Goal: Check status: Check status

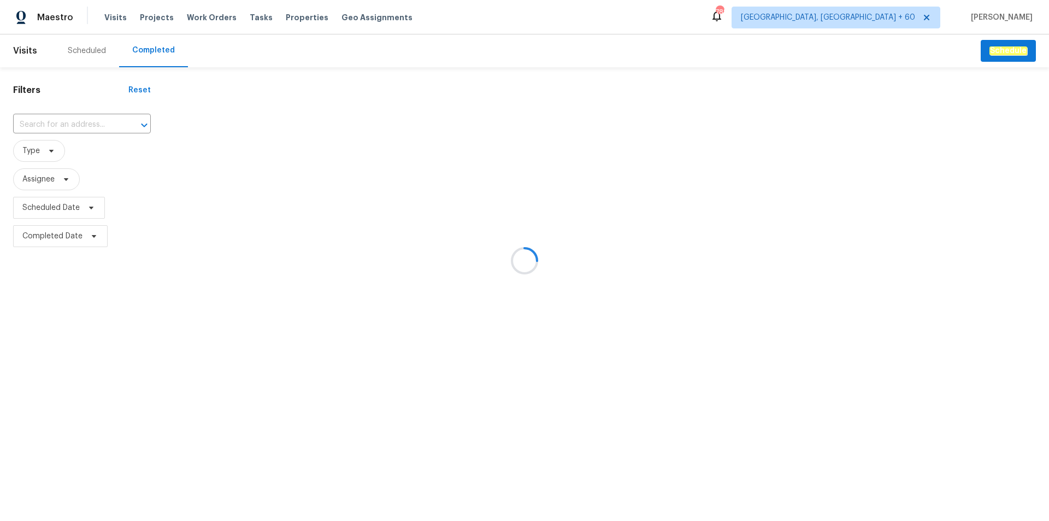
click at [90, 118] on div at bounding box center [524, 260] width 1049 height 521
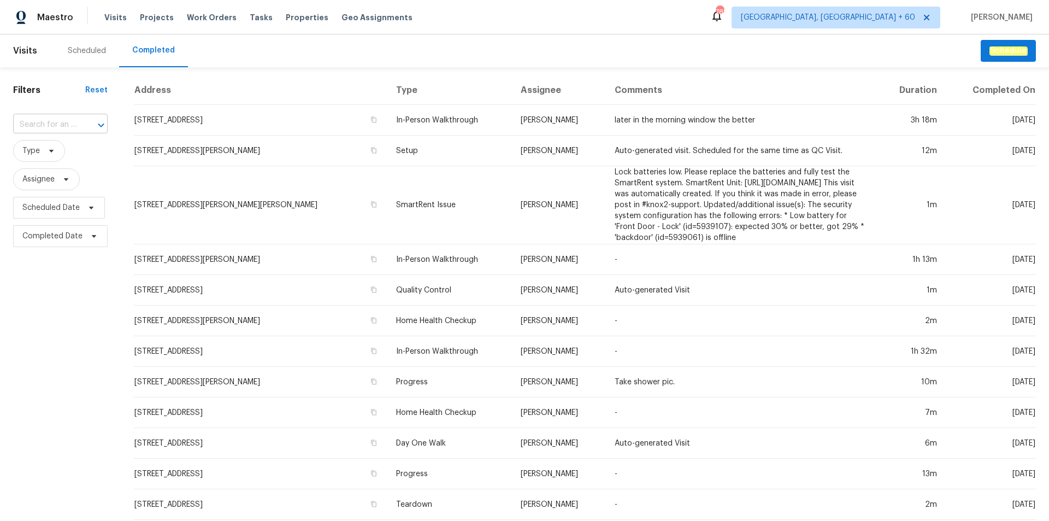
click at [66, 119] on input "text" at bounding box center [45, 124] width 64 height 17
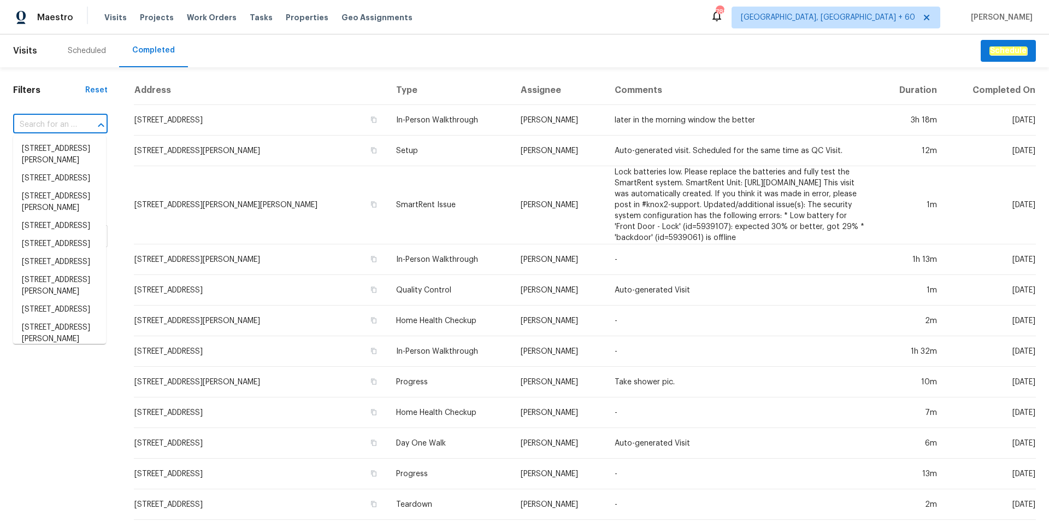
paste input "[STREET_ADDRESS]"
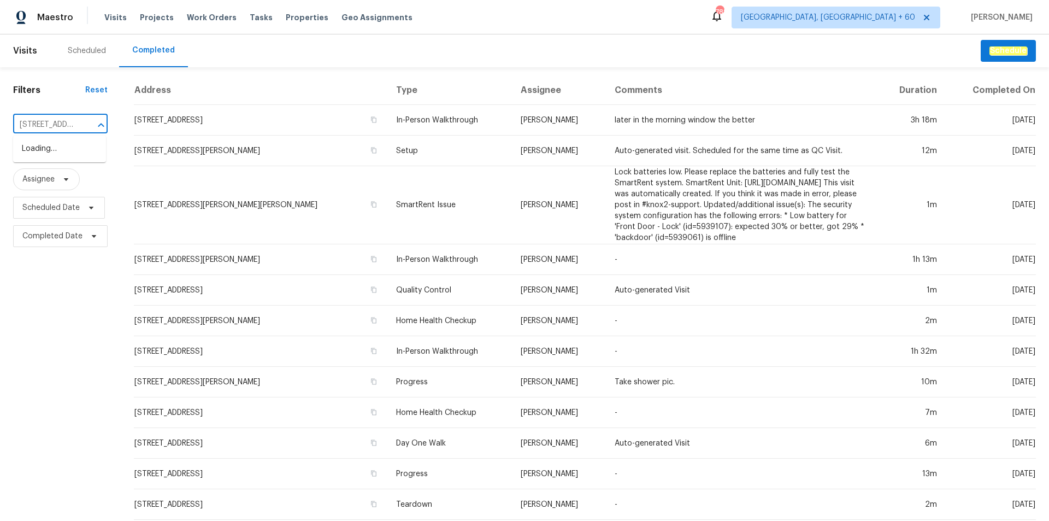
type input "[STREET_ADDRESS]"
click at [78, 158] on li "[STREET_ADDRESS]" at bounding box center [59, 149] width 93 height 18
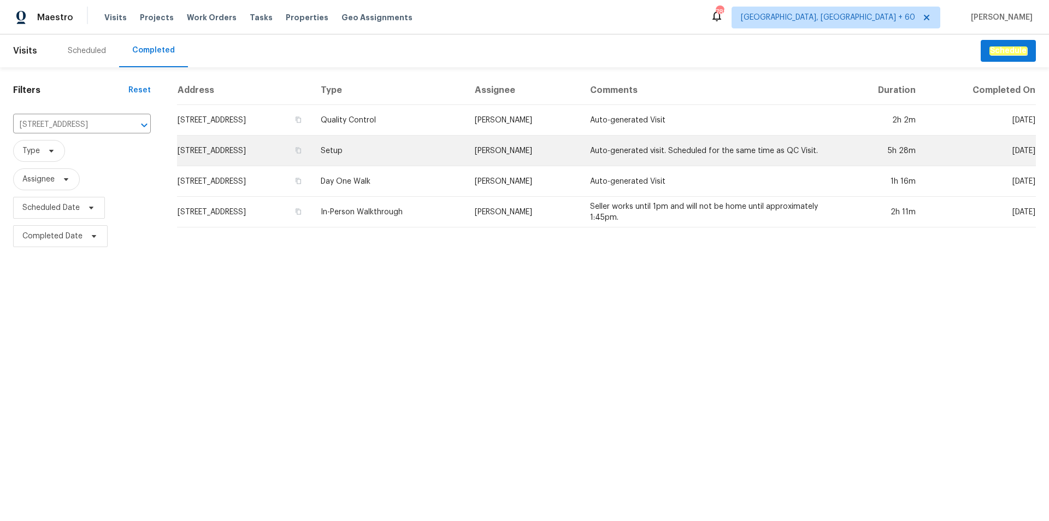
click at [273, 152] on td "[STREET_ADDRESS]" at bounding box center [244, 150] width 135 height 31
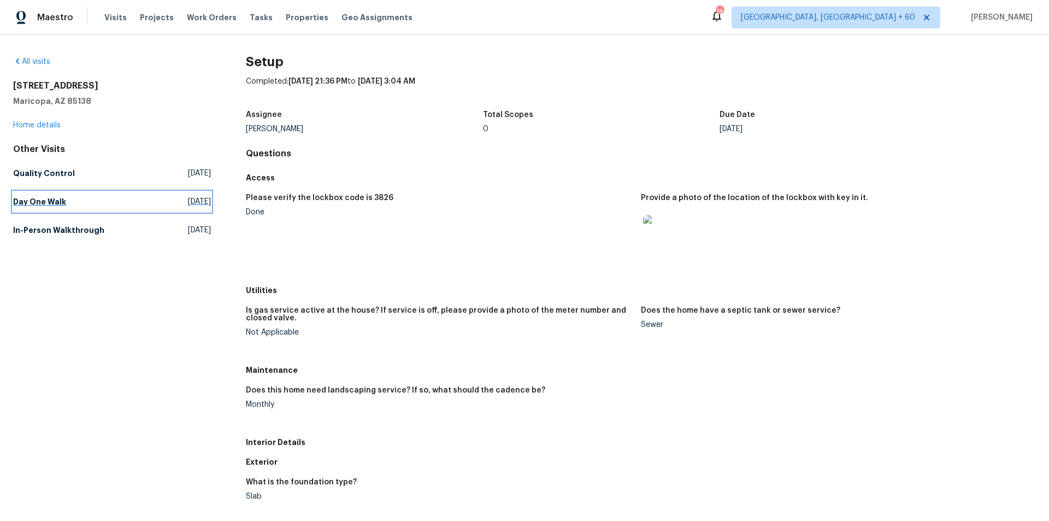
click at [115, 200] on link "Day One Walk [DATE]" at bounding box center [112, 202] width 198 height 20
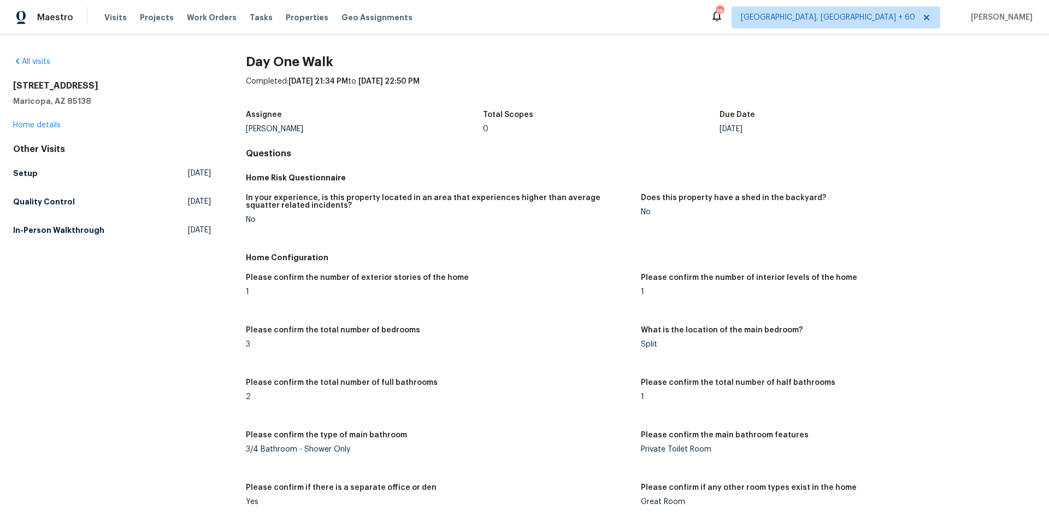
scroll to position [1324, 0]
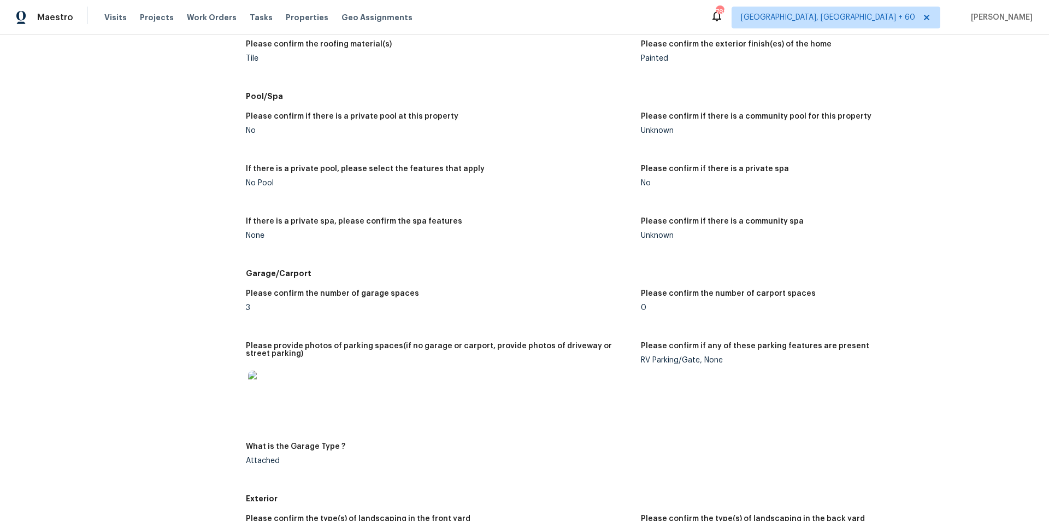
click at [269, 378] on img at bounding box center [265, 387] width 35 height 35
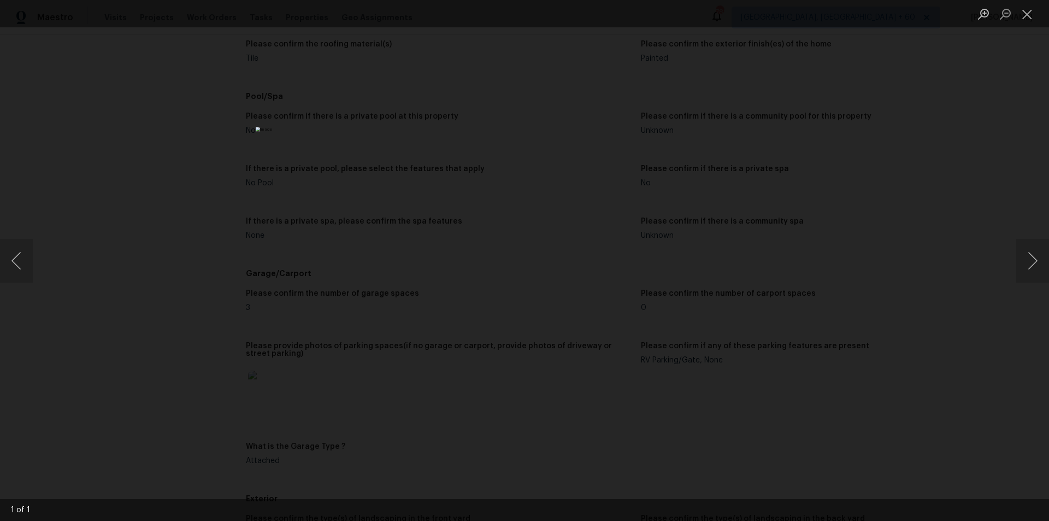
click at [293, 276] on div "Lightbox" at bounding box center [524, 260] width 1049 height 521
